Goal: Transaction & Acquisition: Purchase product/service

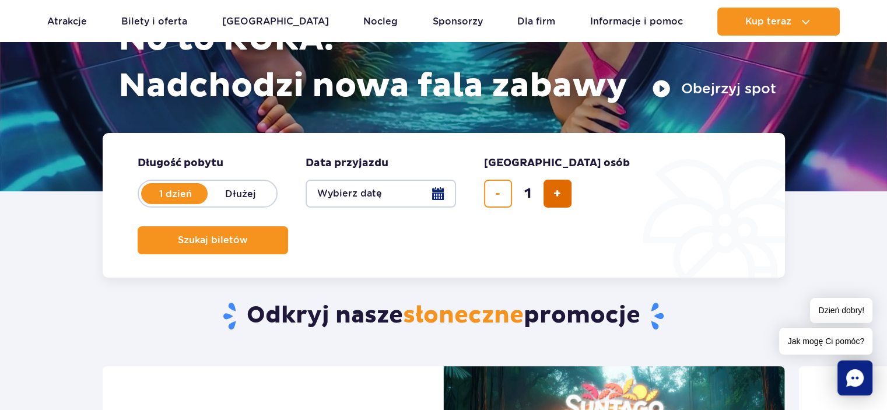
click at [545, 201] on button "dodaj bilet" at bounding box center [557, 194] width 28 height 28
type input "2"
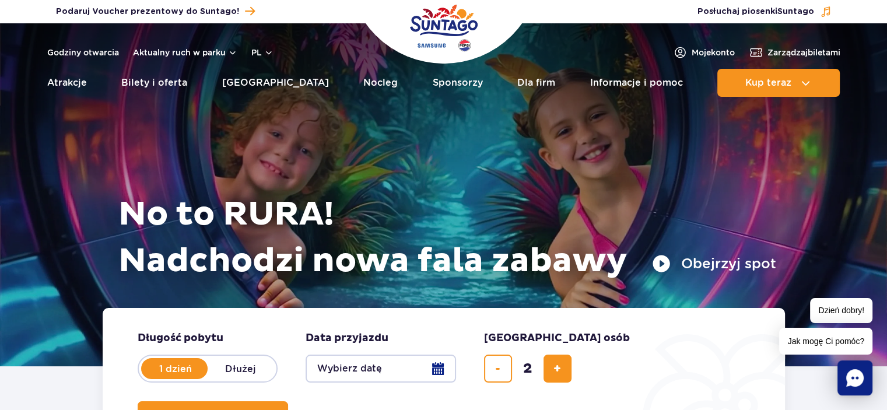
click at [288, 401] on button "Szukaj biletów" at bounding box center [213, 415] width 150 height 28
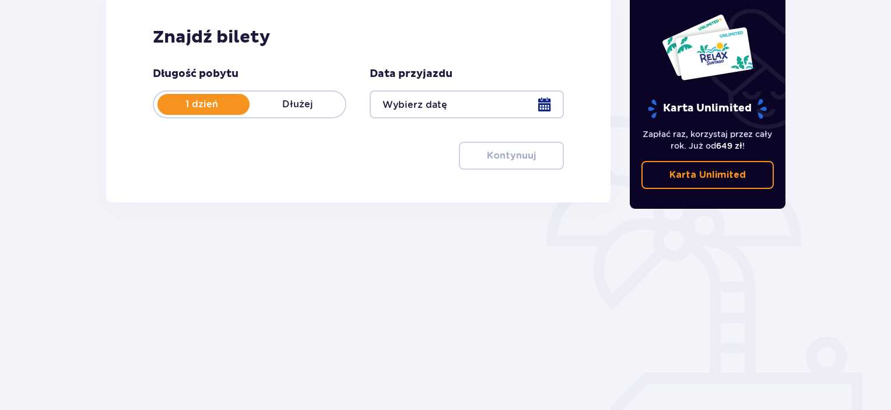
scroll to position [184, 0]
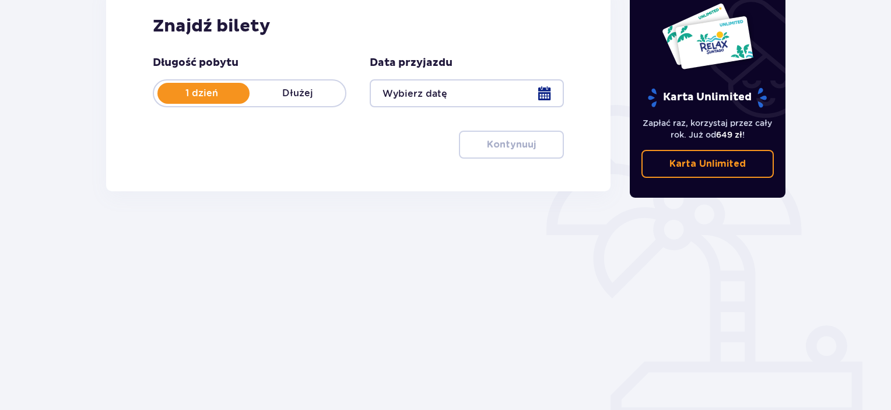
click at [535, 93] on div at bounding box center [467, 93] width 194 height 28
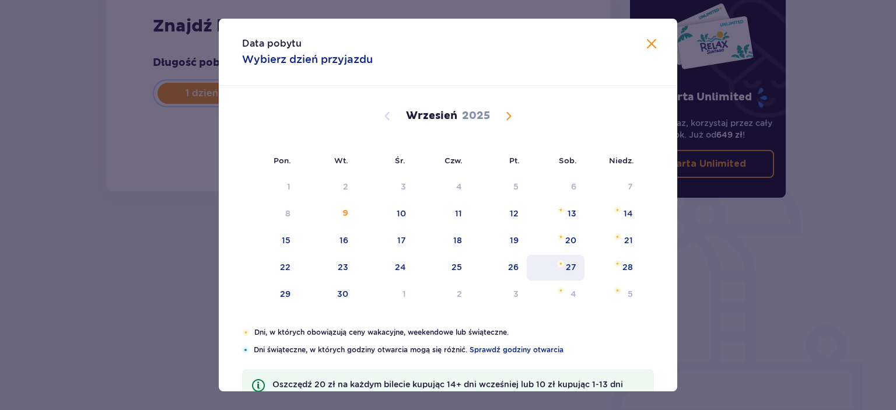
click at [349, 240] on div "16" at bounding box center [328, 241] width 58 height 26
type input "[DATE]"
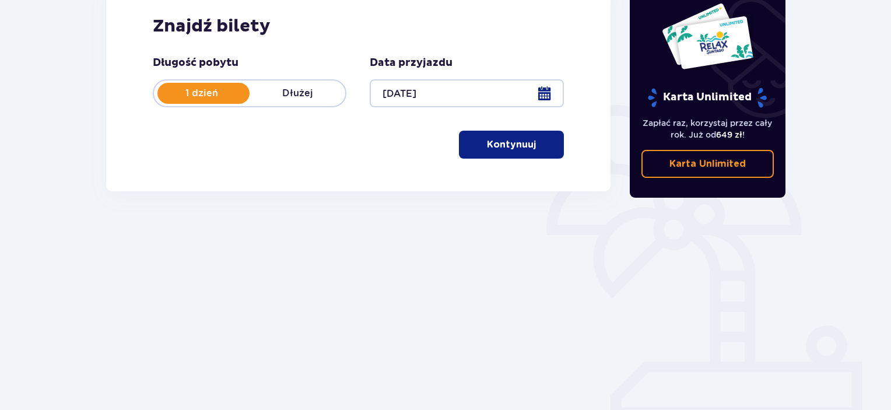
click at [506, 138] on p "Kontynuuj" at bounding box center [511, 144] width 49 height 13
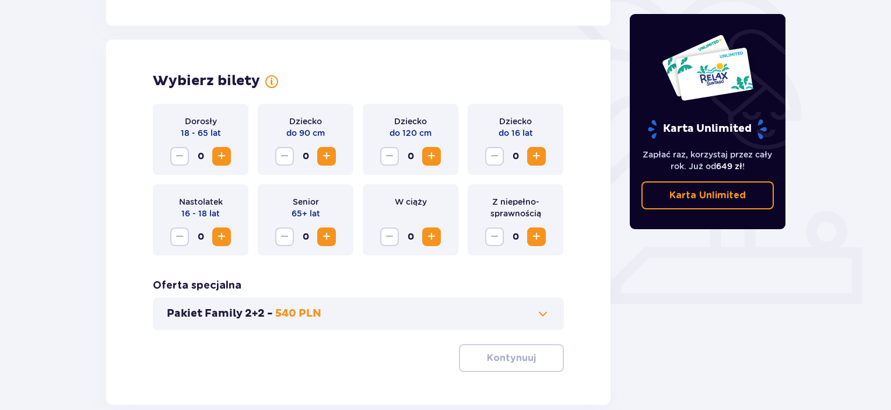
scroll to position [324, 0]
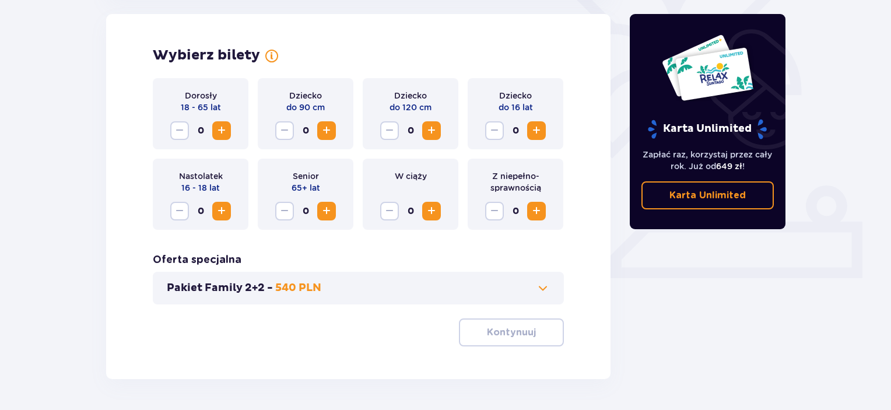
click at [221, 127] on span "Increase" at bounding box center [222, 131] width 14 height 14
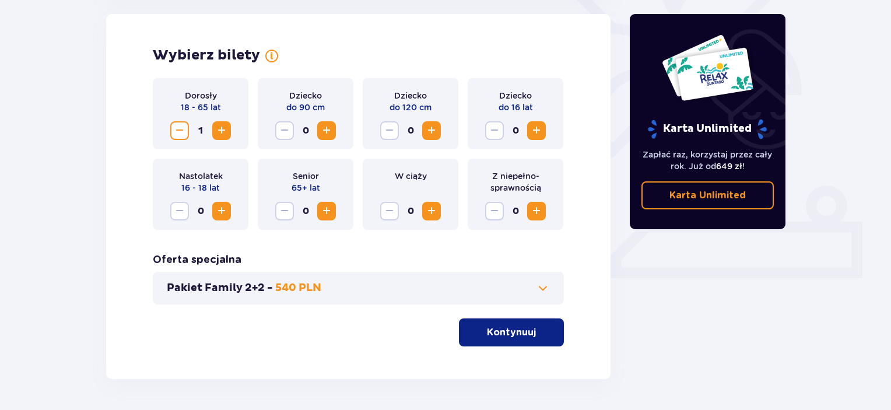
click at [221, 127] on span "Increase" at bounding box center [222, 131] width 14 height 14
click at [509, 336] on p "Kontynuuj" at bounding box center [511, 332] width 49 height 13
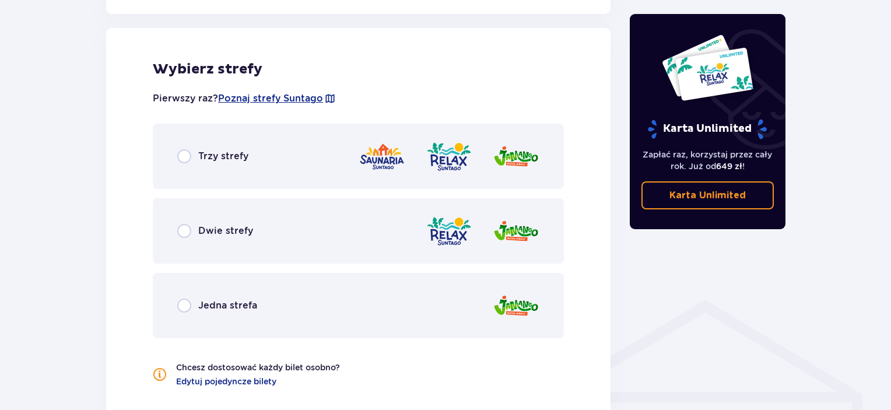
click at [262, 169] on div "Trzy strefy" at bounding box center [358, 156] width 411 height 65
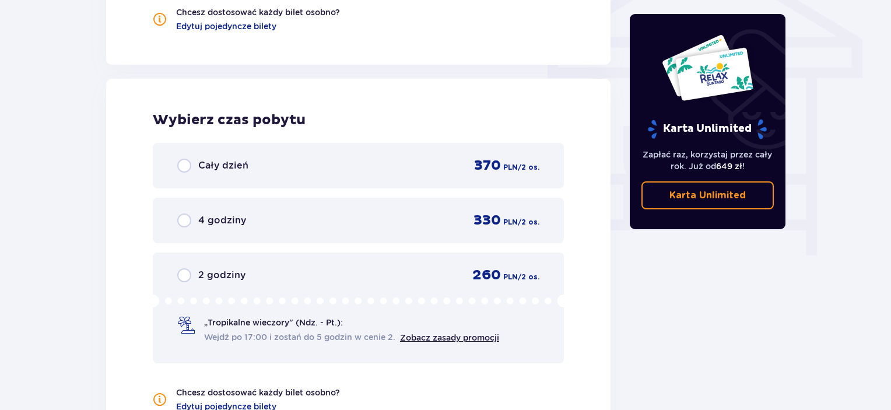
scroll to position [1053, 0]
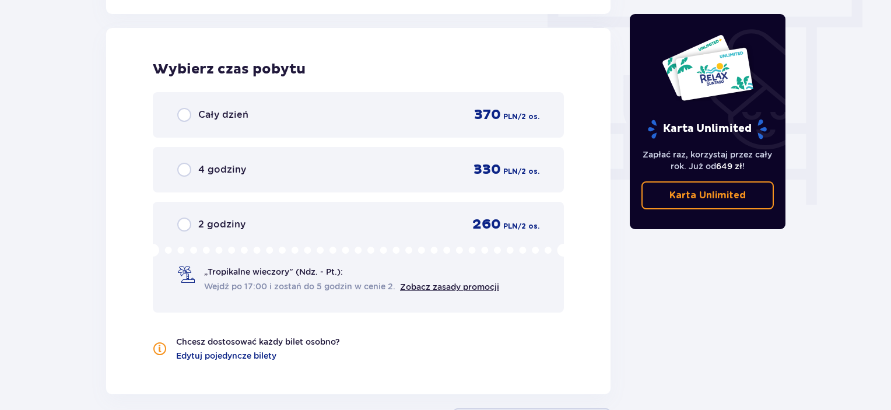
click at [262, 121] on div "Cały dzień 370 PLN / 2 os." at bounding box center [358, 114] width 362 height 17
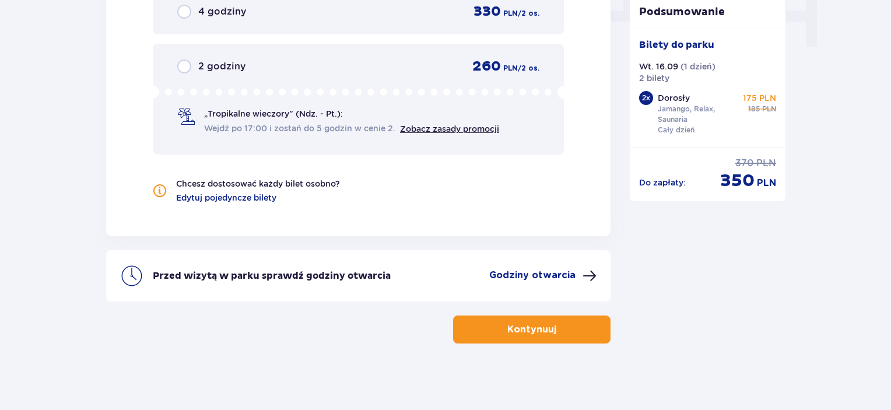
scroll to position [1213, 0]
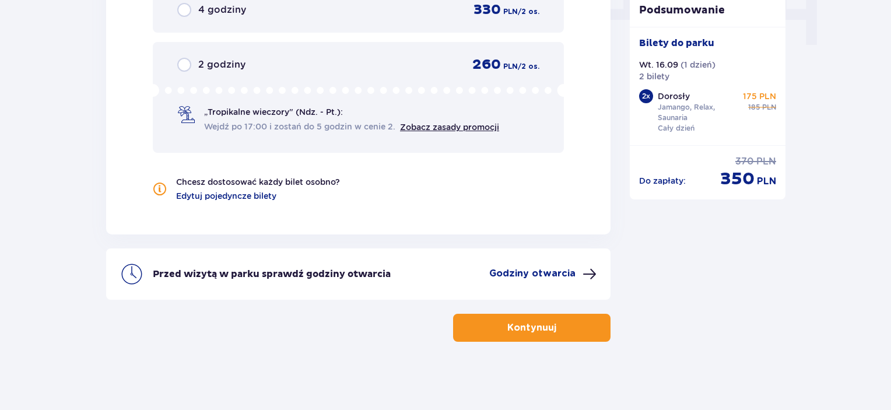
click at [569, 318] on button "Kontynuuj" at bounding box center [531, 328] width 157 height 28
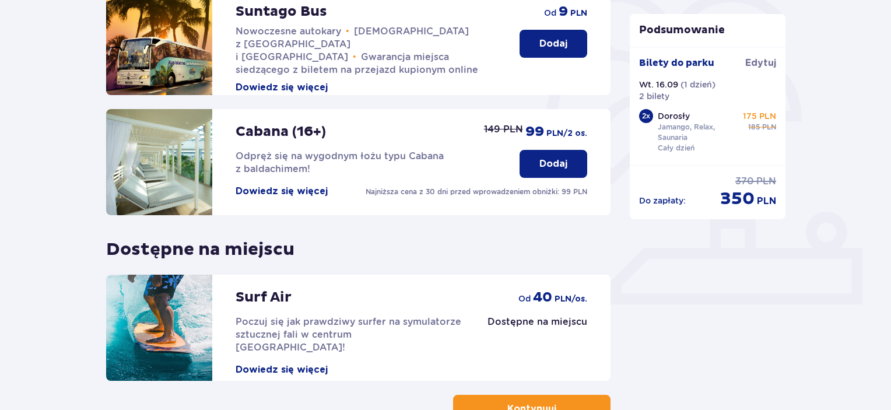
scroll to position [380, 0]
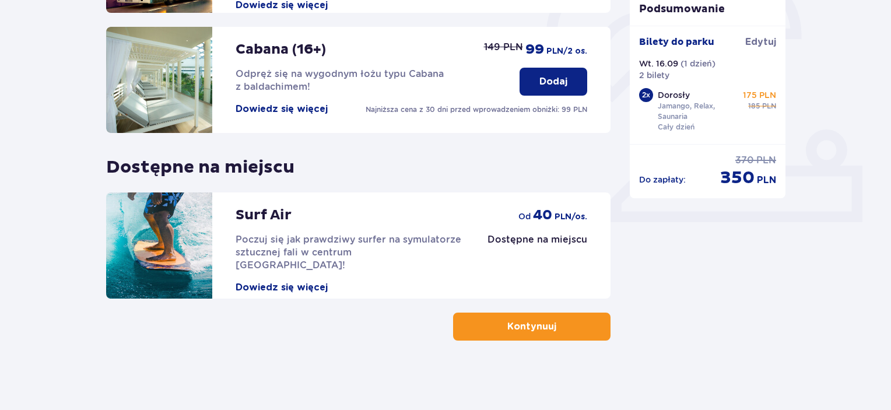
click at [539, 332] on p "Kontynuuj" at bounding box center [531, 326] width 49 height 13
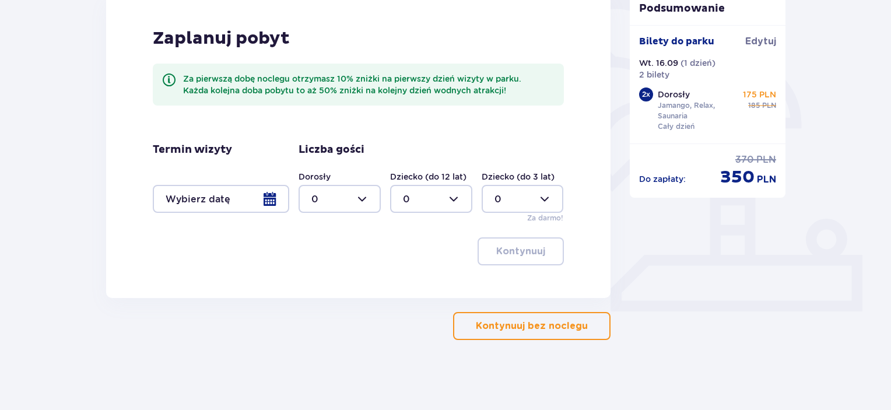
click at [542, 337] on button "Kontynuuj bez noclegu" at bounding box center [531, 326] width 157 height 28
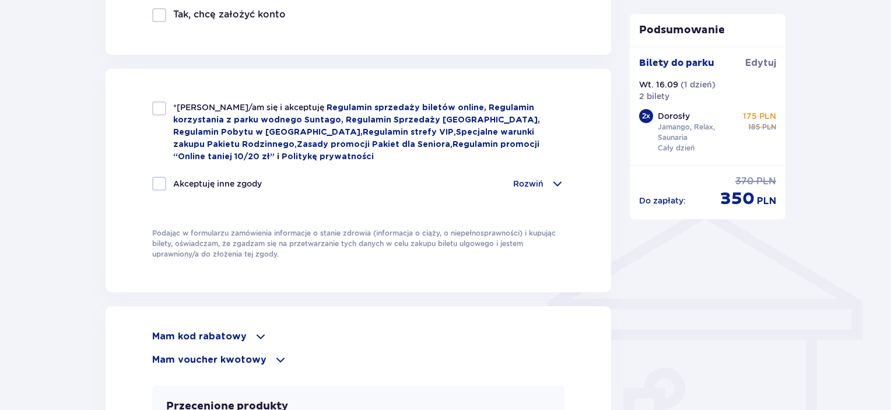
scroll to position [816, 0]
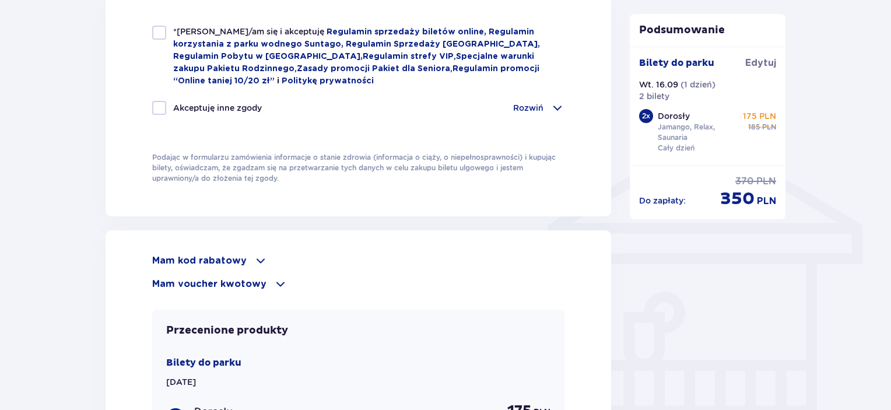
click at [232, 259] on p "Mam kod rabatowy" at bounding box center [199, 260] width 94 height 13
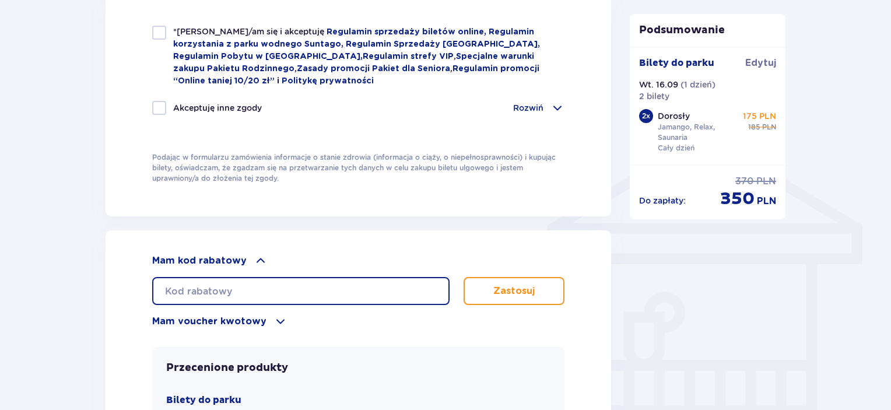
click at [207, 288] on input "text" at bounding box center [300, 291] width 297 height 28
paste input "BACK30"
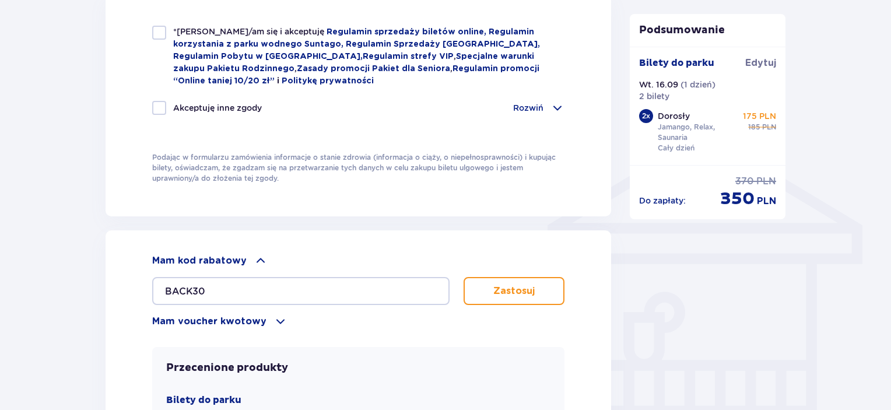
click at [480, 289] on button "Zastosuj" at bounding box center [514, 291] width 101 height 28
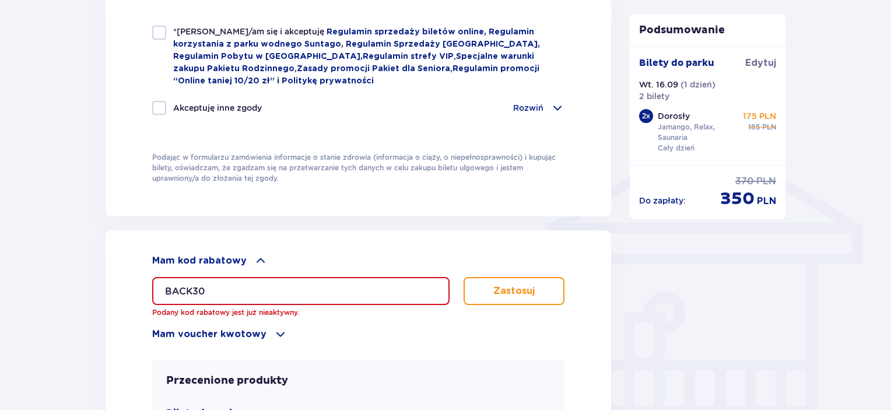
drag, startPoint x: 236, startPoint y: 276, endPoint x: 124, endPoint y: 247, distance: 115.7
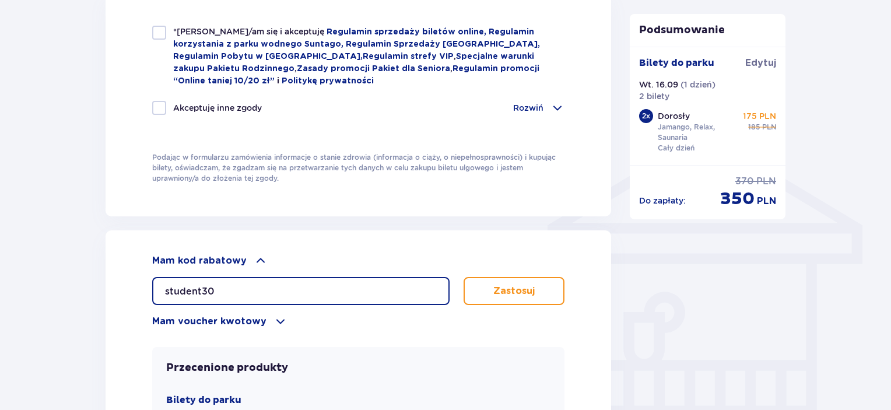
type input "student30"
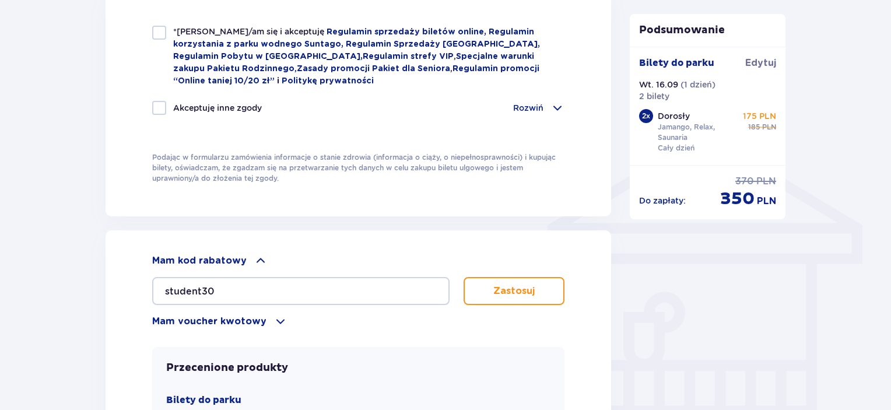
click at [511, 293] on p "Zastosuj" at bounding box center [513, 291] width 41 height 13
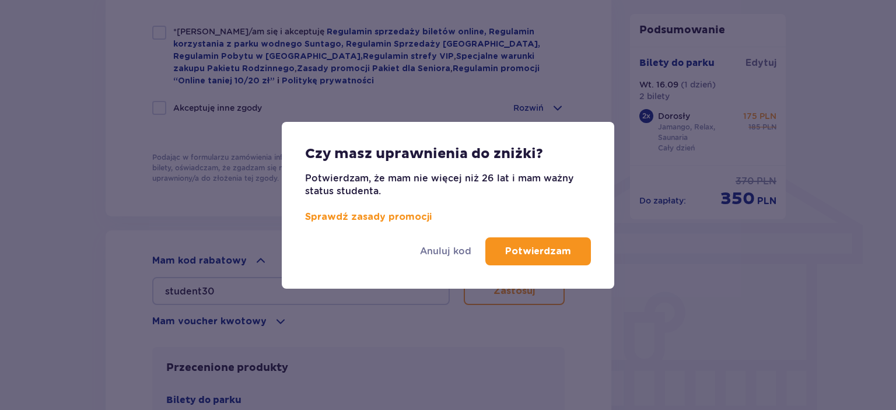
click at [521, 254] on p "Potwierdzam" at bounding box center [538, 251] width 66 height 13
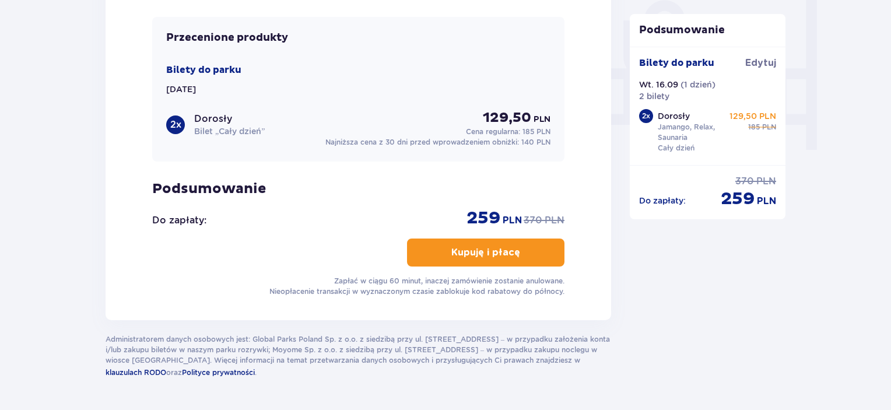
scroll to position [933, 0]
